Goal: Task Accomplishment & Management: Use online tool/utility

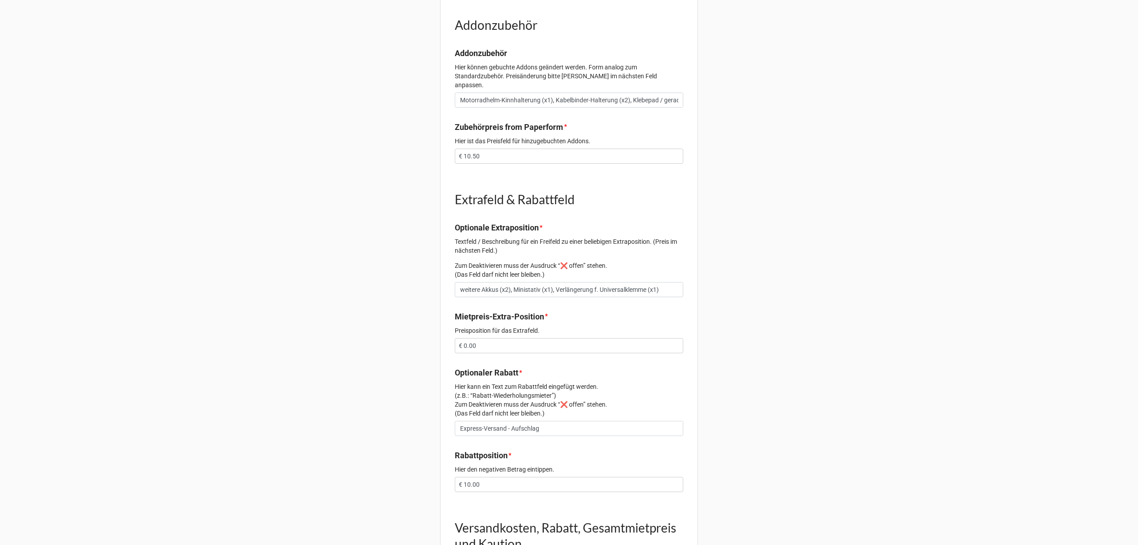
scroll to position [533, 0]
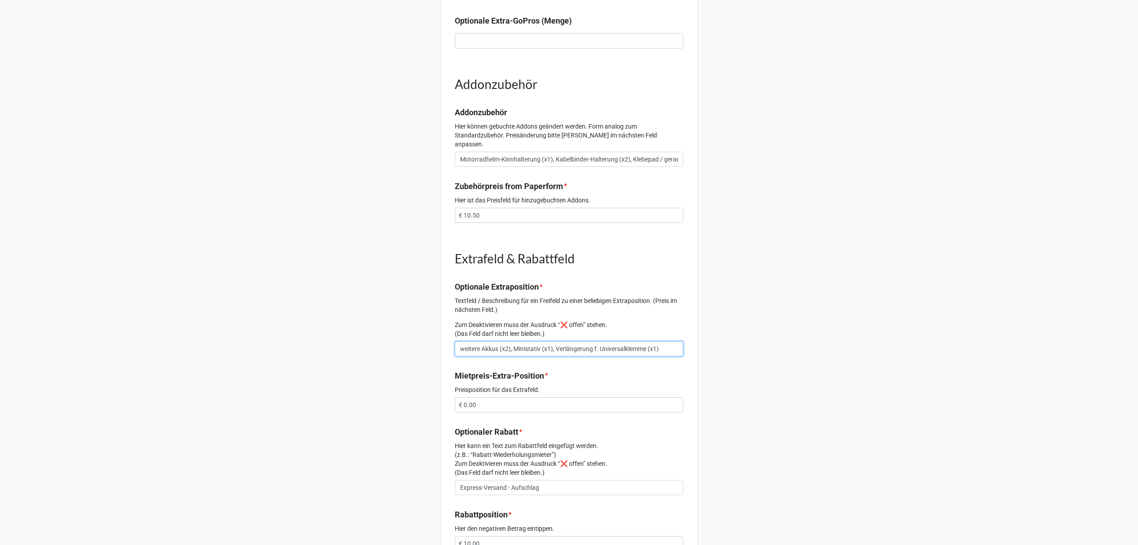
drag, startPoint x: 629, startPoint y: 340, endPoint x: 402, endPoint y: 346, distance: 227.3
click at [402, 346] on div "Vorgang 2313 Email [EMAIL_ADDRESS][DOMAIN_NAME] Daten zur angefragten Kamera (M…" at bounding box center [569, 150] width 1138 height 1366
click at [637, 152] on input "Motorradhelm-Kinnhalterung (x1), Kabelbinder-Halterung (x2), Klebepad / gerade …" at bounding box center [569, 159] width 228 height 15
drag, startPoint x: 639, startPoint y: 151, endPoint x: 734, endPoint y: 146, distance: 95.7
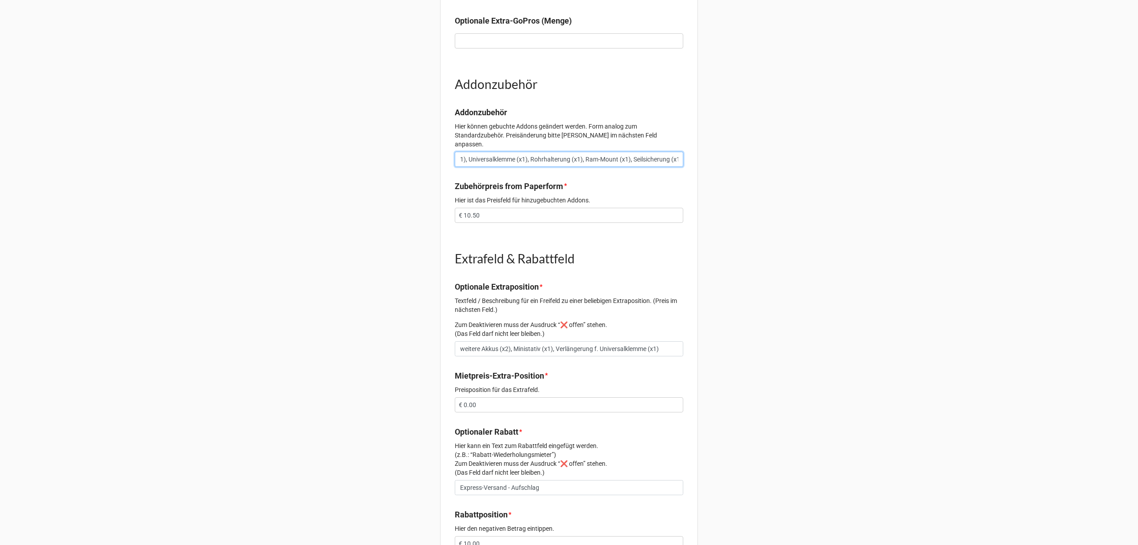
click at [734, 146] on div "Vorgang 2313 Email [EMAIL_ADDRESS][DOMAIN_NAME] Daten zur angefragten Kamera (M…" at bounding box center [569, 150] width 1138 height 1366
click at [677, 152] on input "Motorradhelm-Kinnhalterung (x1), Kabelbinder-Halterung (x2), Klebepad / gerade …" at bounding box center [569, 159] width 228 height 15
paste input "weitere Akkus (x2), Ministativ (x1), Verlängerung f. Universalklemme (x1)"
type input "Motorradhelm-Kinnhalterung (x1), Kabelbinder-Halterung (x2), Klebepad / gerade …"
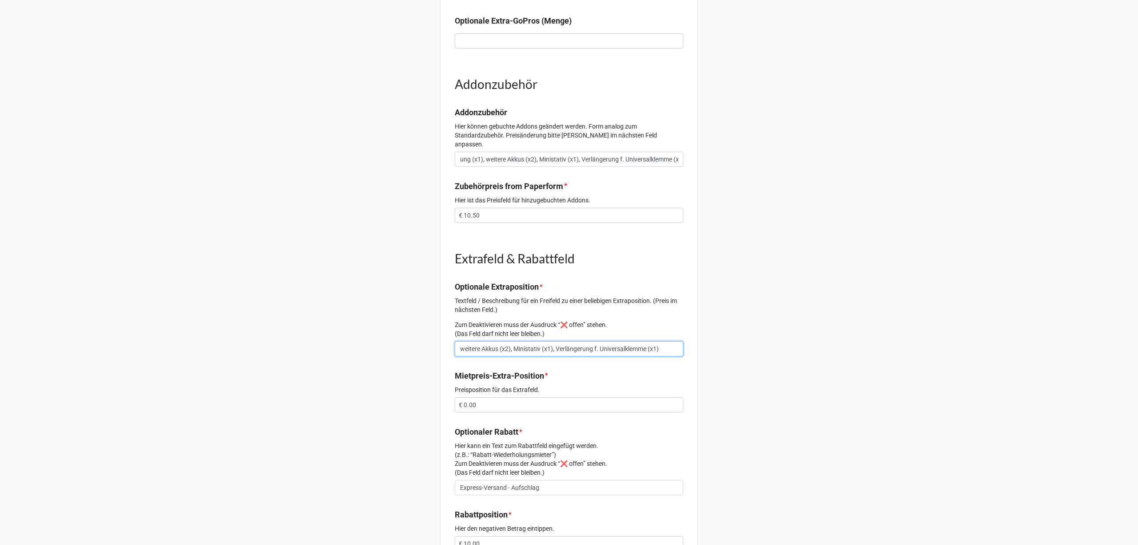
scroll to position [0, 0]
drag, startPoint x: 658, startPoint y: 338, endPoint x: 410, endPoint y: 338, distance: 248.5
click at [410, 338] on div "Vorgang 2313 Email [EMAIL_ADDRESS][DOMAIN_NAME] Daten zur angefragten Kamera (M…" at bounding box center [569, 150] width 1138 height 1366
type input "u"
type input "Gutschrift auf ungenutzte Klebepads"
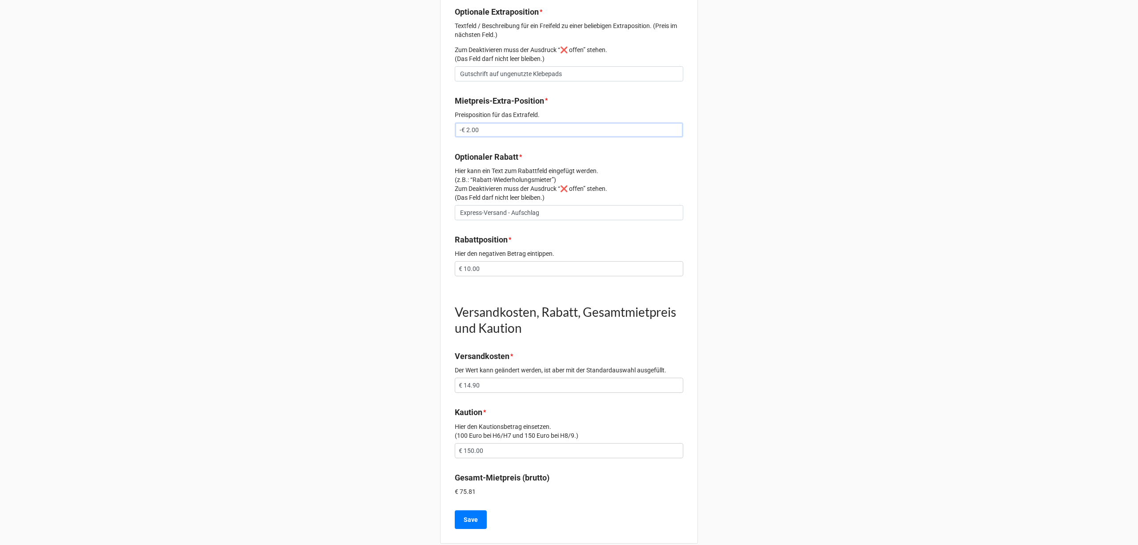
scroll to position [813, 0]
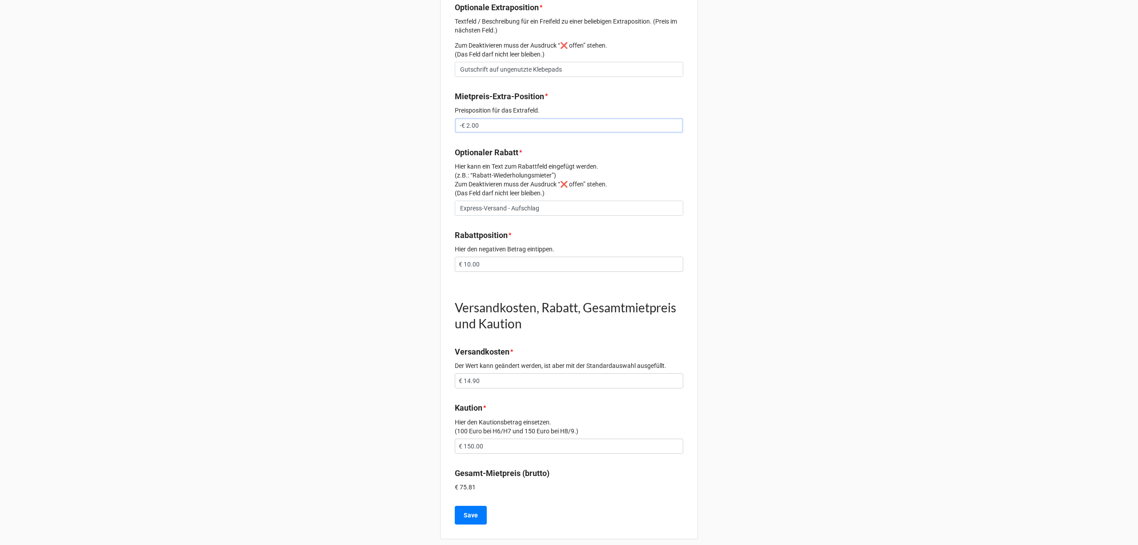
type input "-€ 2.00"
click at [471, 438] on input "€ 150.00" at bounding box center [569, 445] width 228 height 15
type input "€ 152.00"
click at [458, 506] on button "Save" at bounding box center [471, 514] width 32 height 19
